Goal: Task Accomplishment & Management: Manage account settings

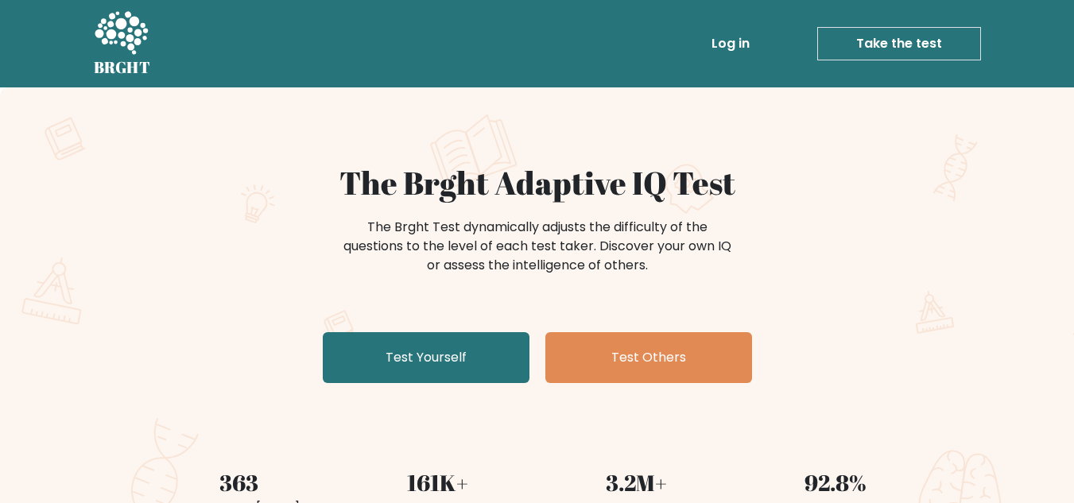
click at [739, 22] on ul "Log in Take the test Take the test" at bounding box center [812, 44] width 337 height 46
click at [738, 39] on link "Log in" at bounding box center [730, 44] width 51 height 32
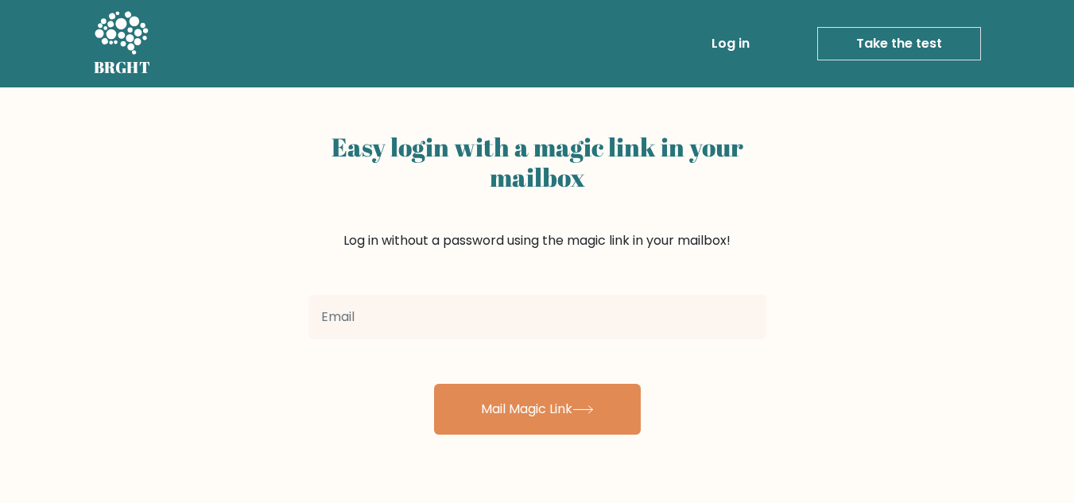
click at [355, 324] on input "email" at bounding box center [538, 317] width 458 height 45
click at [913, 239] on div "Easy login with a magic link in your mailbox Log in without a password using th…" at bounding box center [537, 388] width 1074 height 603
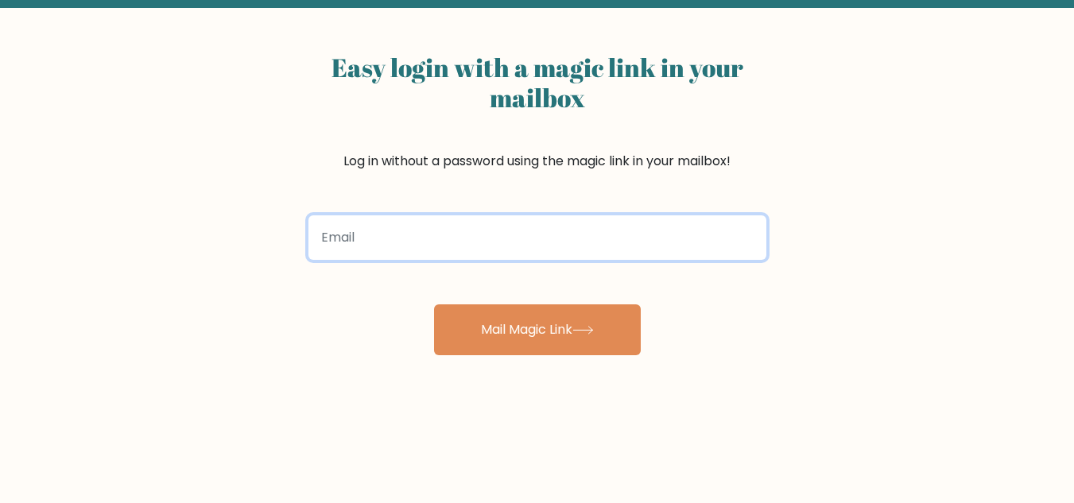
click at [375, 247] on input "email" at bounding box center [538, 238] width 458 height 45
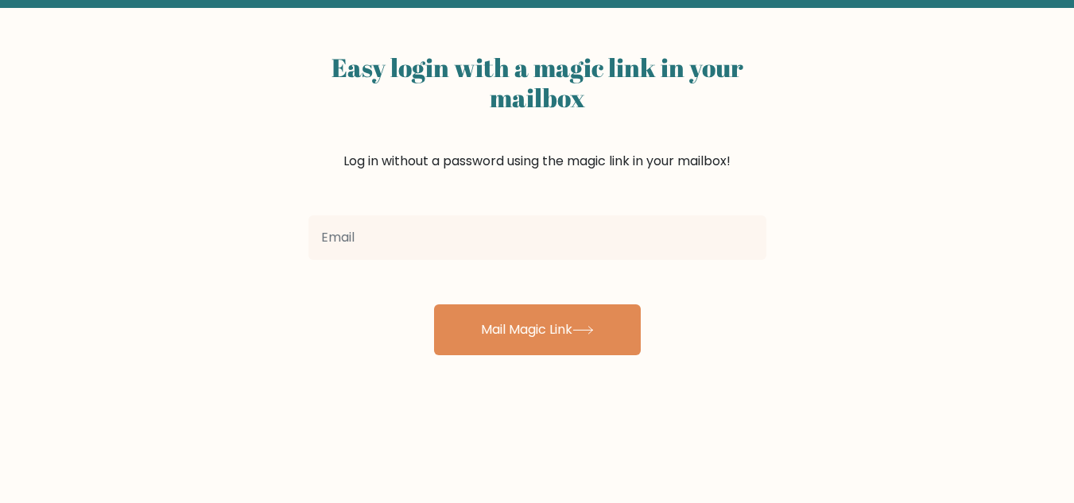
click at [672, 209] on div at bounding box center [537, 237] width 477 height 57
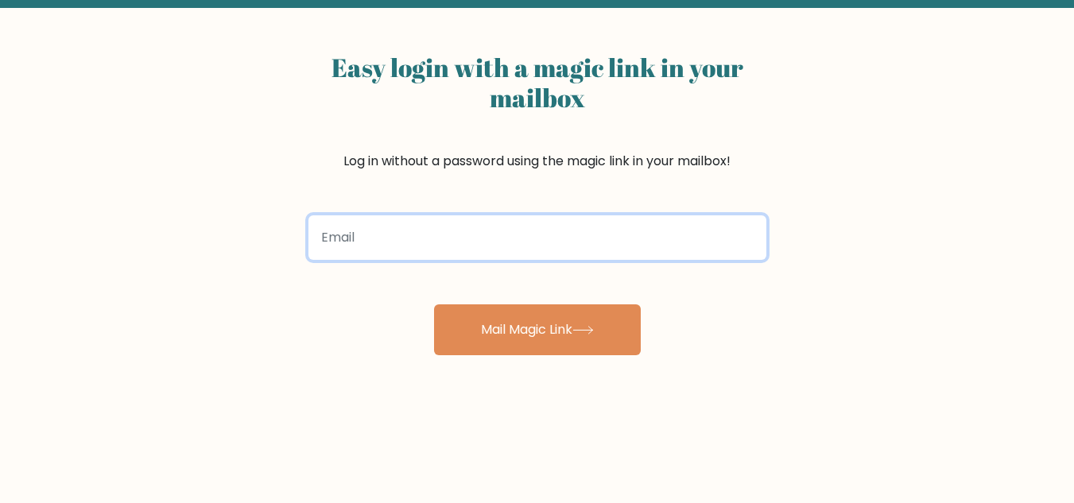
click at [633, 241] on input "email" at bounding box center [538, 238] width 458 height 45
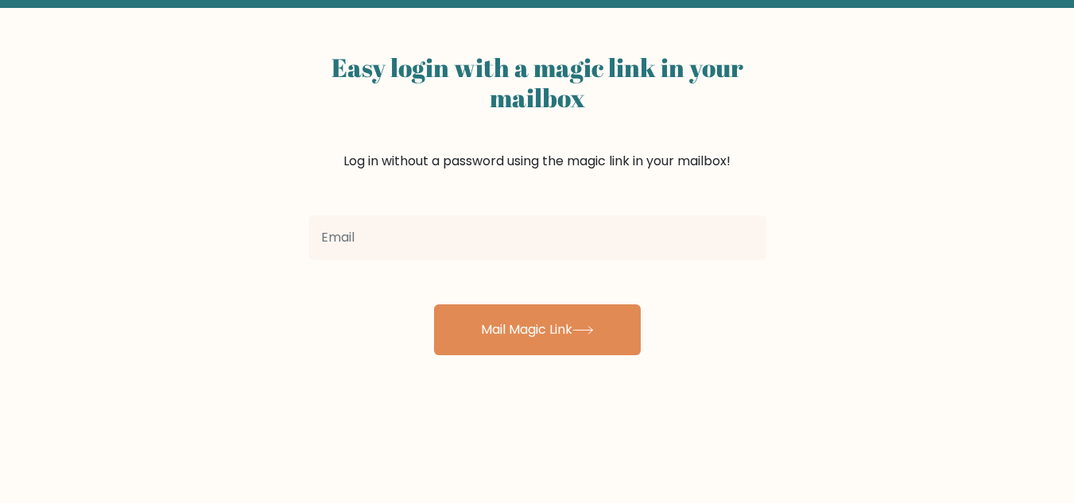
click at [859, 274] on div "Easy login with a magic link in your mailbox Log in without a password using th…" at bounding box center [537, 309] width 1074 height 603
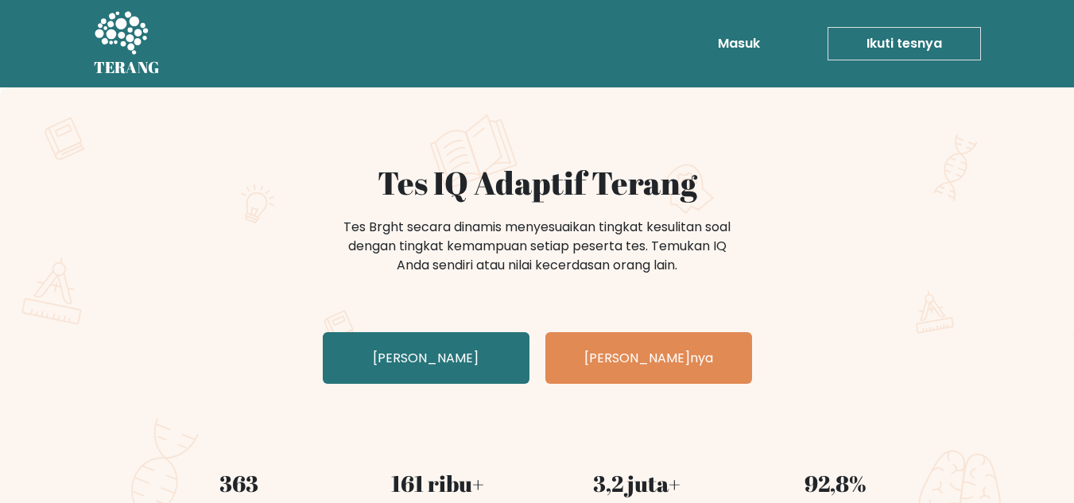
click at [816, 204] on div "Tes IQ Adaptif Terang Tes Brght secara dinamis menyesuaikan tingkat kesulitan s…" at bounding box center [537, 277] width 795 height 227
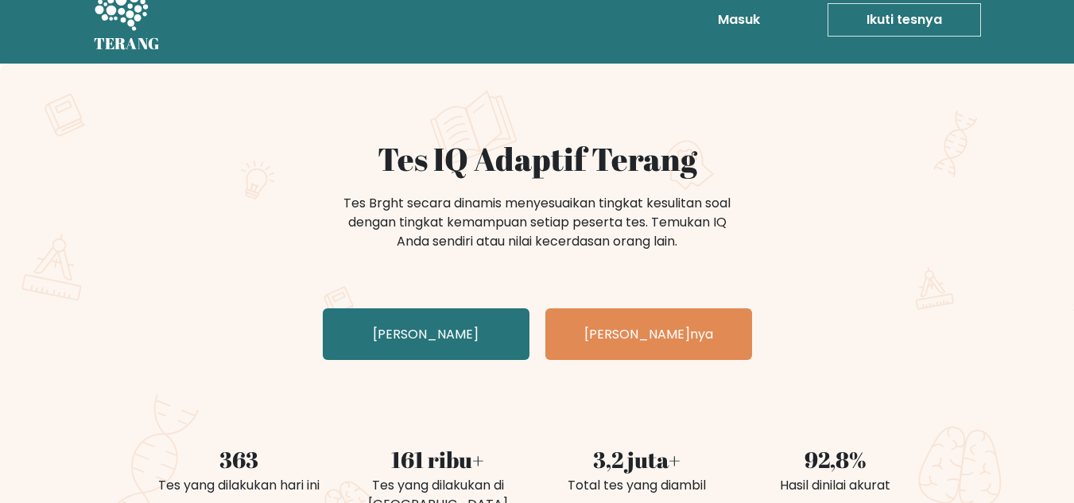
scroll to position [23, 0]
